Goal: Information Seeking & Learning: Learn about a topic

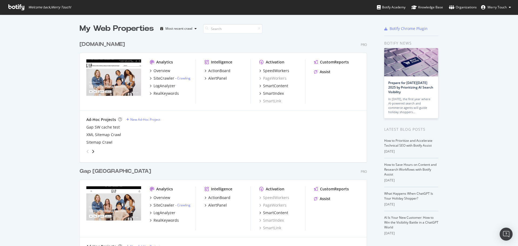
scroll to position [617, 288]
click at [156, 94] on div "RealKeywords" at bounding box center [165, 93] width 25 height 5
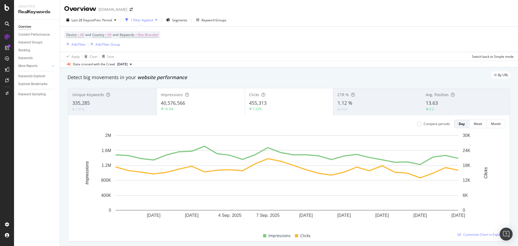
click at [265, 37] on div "Device = All and Country = All and Keywords = Non-Branded Add Filter Add Filter…" at bounding box center [288, 39] width 449 height 25
click at [301, 40] on div "Device = All and Country = All and Keywords = Non-Branded Add Filter Add Filter…" at bounding box center [288, 39] width 449 height 25
click at [184, 18] on span "Segments" at bounding box center [179, 20] width 15 height 5
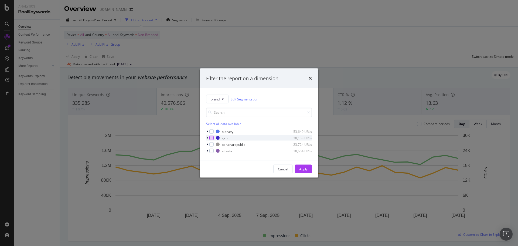
click at [213, 139] on div "modal" at bounding box center [211, 138] width 4 height 4
click at [304, 168] on div "Apply" at bounding box center [303, 168] width 8 height 5
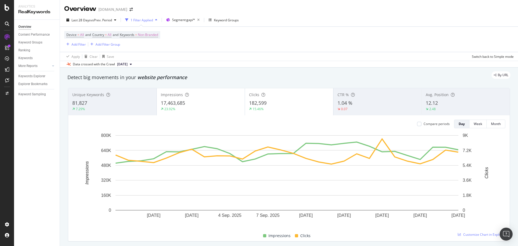
click at [279, 8] on div "Overview [DOMAIN_NAME]" at bounding box center [289, 6] width 458 height 13
click at [287, 11] on div "Overview [DOMAIN_NAME]" at bounding box center [289, 6] width 458 height 13
click at [317, 30] on div "Device = All and Country = All and Keywords = Non-Branded Add Filter Add Filter…" at bounding box center [288, 39] width 449 height 25
click at [340, 37] on div "Device = All and Country = All and Keywords = Non-Branded Add Filter Add Filter…" at bounding box center [288, 39] width 449 height 25
click at [147, 34] on span "Non-Branded" at bounding box center [148, 35] width 20 height 8
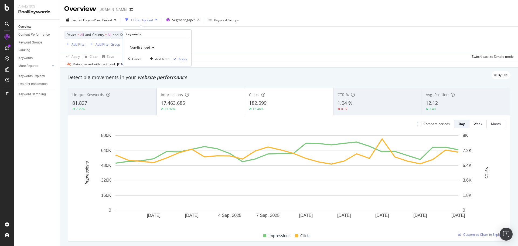
click at [259, 37] on div "Device = All and Country = All and Keywords = Non-Branded Add Filter Add Filter…" at bounding box center [288, 39] width 449 height 25
click at [76, 45] on div "Add Filter" at bounding box center [78, 44] width 14 height 5
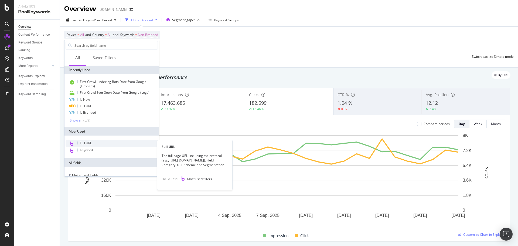
click at [98, 143] on div "Full URL" at bounding box center [112, 143] width 92 height 7
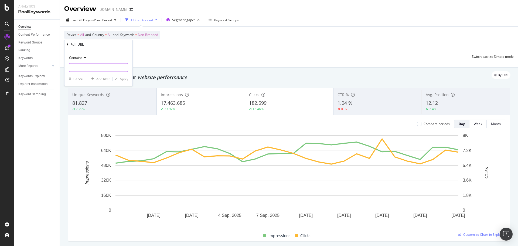
click at [102, 67] on input "text" at bounding box center [98, 67] width 59 height 9
paste input "cid=1127938"
type input "cid=1127938"
click at [124, 81] on div "Contains cid=1127938 Cancel Add filter Apply" at bounding box center [98, 67] width 68 height 37
click at [124, 80] on div "Apply" at bounding box center [124, 79] width 8 height 5
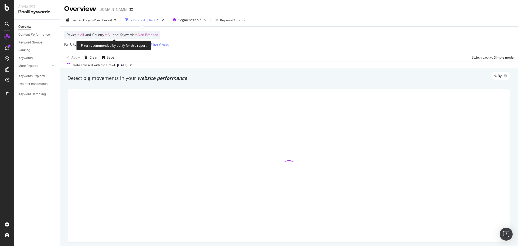
click at [144, 36] on span "Non-Branded" at bounding box center [148, 35] width 20 height 8
click at [136, 47] on span "Non-Branded" at bounding box center [139, 47] width 22 height 5
click at [134, 87] on div at bounding box center [289, 165] width 448 height 162
click at [144, 32] on span "Non-Branded" at bounding box center [148, 35] width 20 height 8
click at [140, 49] on span "Non-Branded" at bounding box center [139, 47] width 22 height 5
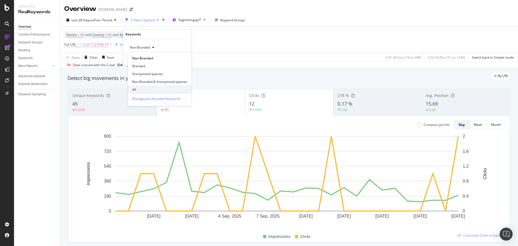
click at [139, 89] on span "All" at bounding box center [159, 89] width 55 height 5
click at [184, 57] on div "All Cancel Add filter Apply" at bounding box center [157, 52] width 68 height 27
click at [184, 58] on div "Apply" at bounding box center [183, 59] width 8 height 5
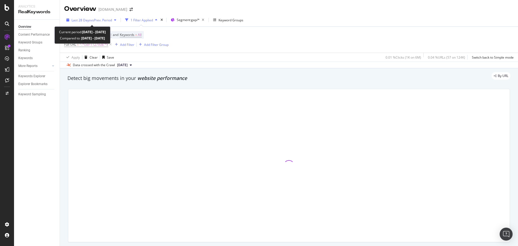
click at [85, 20] on span "Last 28 Days" at bounding box center [80, 20] width 19 height 5
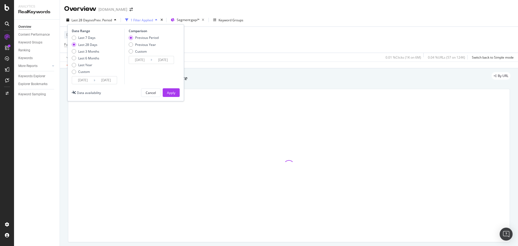
click at [83, 78] on input "[DATE]" at bounding box center [83, 80] width 22 height 8
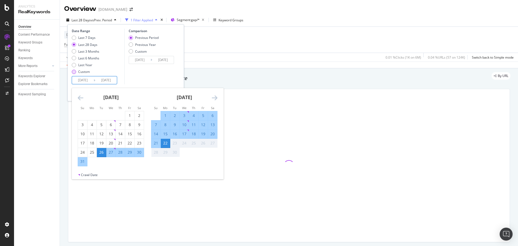
click at [82, 72] on div "Custom" at bounding box center [84, 71] width 12 height 5
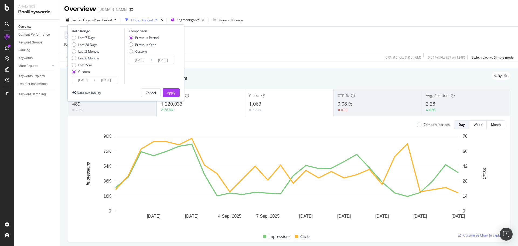
click at [82, 79] on input "[DATE]" at bounding box center [83, 80] width 22 height 8
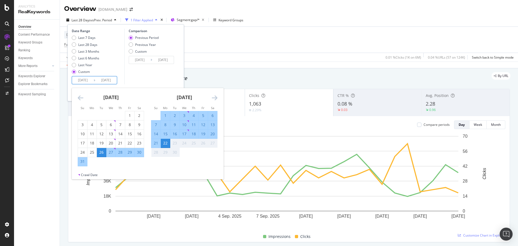
click at [80, 96] on icon "Move backward to switch to the previous month." at bounding box center [81, 97] width 6 height 6
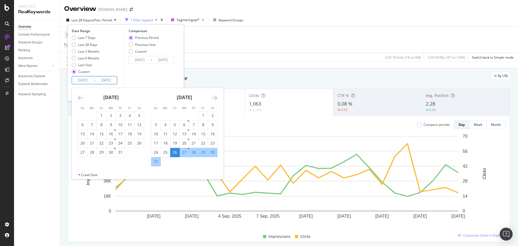
click at [80, 96] on icon "Move backward to switch to the previous month." at bounding box center [81, 97] width 6 height 6
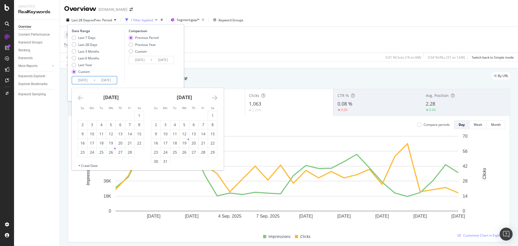
click at [80, 96] on icon "Move backward to switch to the previous month." at bounding box center [81, 97] width 6 height 6
click at [78, 99] on icon "Move backward to switch to the previous month." at bounding box center [81, 97] width 6 height 6
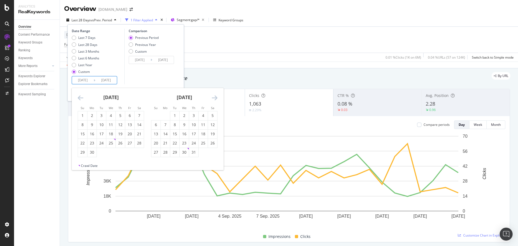
click at [78, 99] on icon "Move backward to switch to the previous month." at bounding box center [81, 97] width 6 height 6
click at [81, 98] on icon "Move backward to switch to the previous month." at bounding box center [81, 97] width 6 height 6
click at [82, 124] on div "7" at bounding box center [82, 124] width 9 height 5
type input "[DATE]"
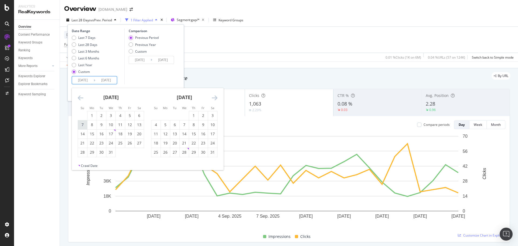
type input "[DATE]"
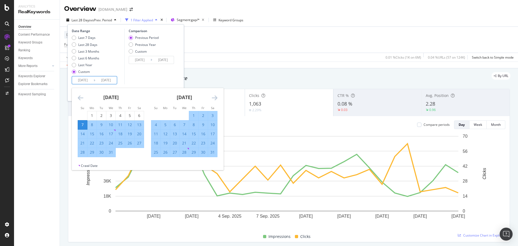
click at [142, 74] on div "Comparison Previous Period Previous Year Custom [DATE] Navigate forward to inte…" at bounding box center [149, 57] width 51 height 56
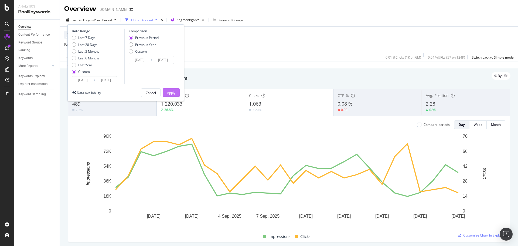
click at [166, 92] on button "Apply" at bounding box center [171, 92] width 17 height 9
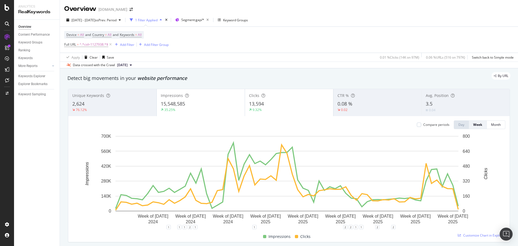
click at [286, 27] on div "Device = All and Country = All and Keywords = All Full URL = ^.*cid=1127938.*$ …" at bounding box center [288, 40] width 449 height 26
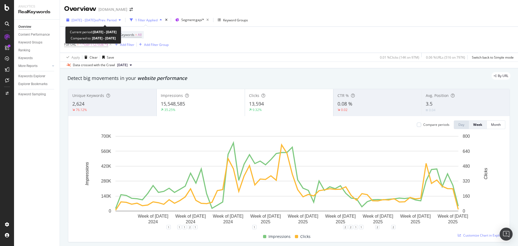
click at [84, 18] on span "[DATE] - [DATE]" at bounding box center [83, 20] width 24 height 5
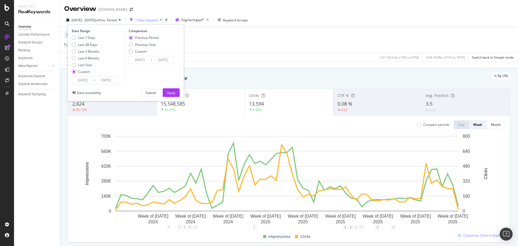
click at [78, 76] on div "[DATE] Navigate forward to interact with the calendar and select a date. Press …" at bounding box center [94, 80] width 45 height 8
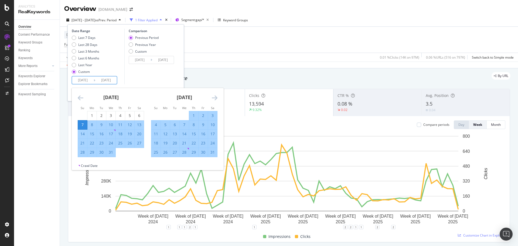
click at [79, 80] on input "[DATE]" at bounding box center [83, 80] width 22 height 8
click at [79, 96] on icon "Move backward to switch to the previous month." at bounding box center [81, 97] width 6 height 6
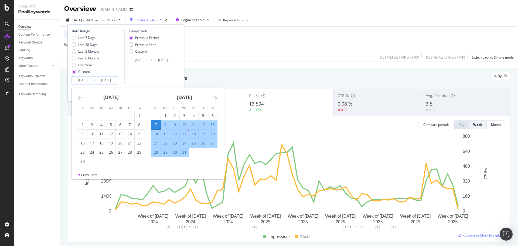
click at [79, 96] on icon "Move backward to switch to the previous month." at bounding box center [81, 97] width 6 height 6
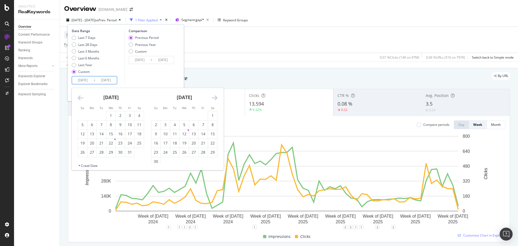
click at [79, 96] on icon "Move backward to switch to the previous month." at bounding box center [81, 97] width 6 height 6
click at [81, 128] on div "7" at bounding box center [82, 124] width 9 height 9
type input "[DATE]"
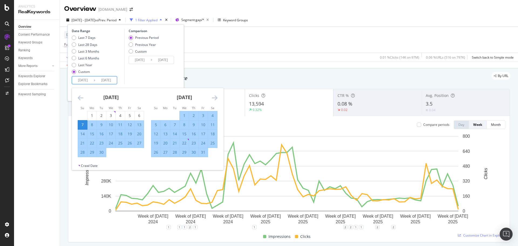
click at [141, 79] on div "Comparison Previous Period Previous Year Custom [DATE] Navigate forward to inte…" at bounding box center [149, 57] width 51 height 56
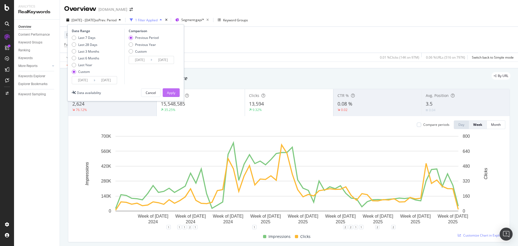
click at [169, 95] on div "Apply" at bounding box center [171, 92] width 8 height 5
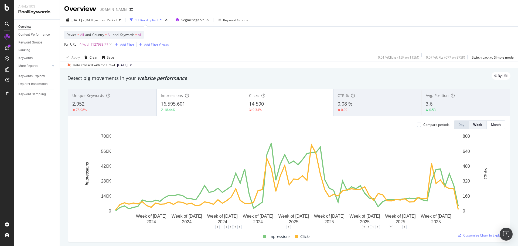
click at [269, 108] on div "9.34%" at bounding box center [289, 109] width 80 height 5
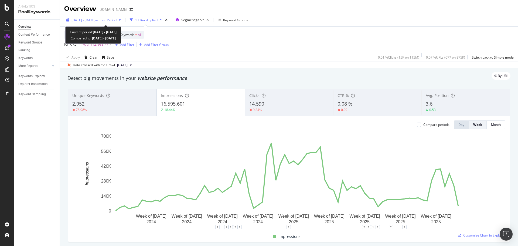
click at [95, 19] on span "[DATE] - [DATE]" at bounding box center [83, 20] width 24 height 5
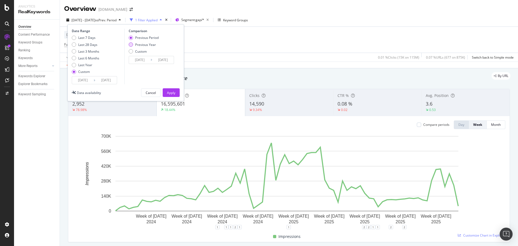
click at [151, 46] on div "Previous Year" at bounding box center [145, 44] width 21 height 5
type input "[DATE]"
click at [176, 93] on button "Apply" at bounding box center [171, 92] width 17 height 9
